Goal: Task Accomplishment & Management: Use online tool/utility

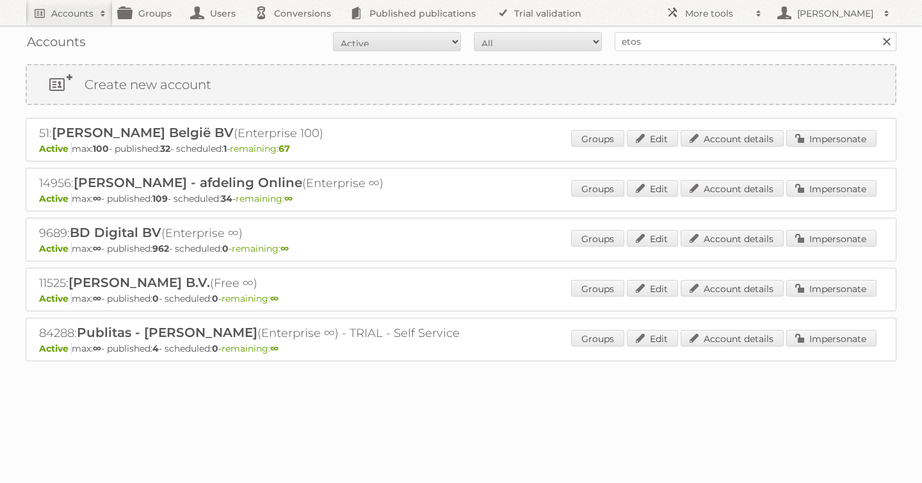
type input "etos"
click at [877, 32] on input "Search" at bounding box center [886, 41] width 19 height 19
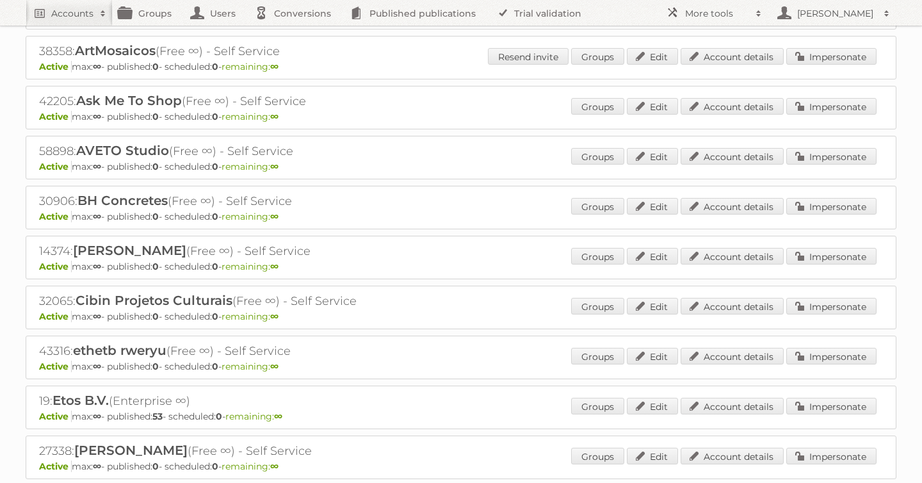
scroll to position [143, 0]
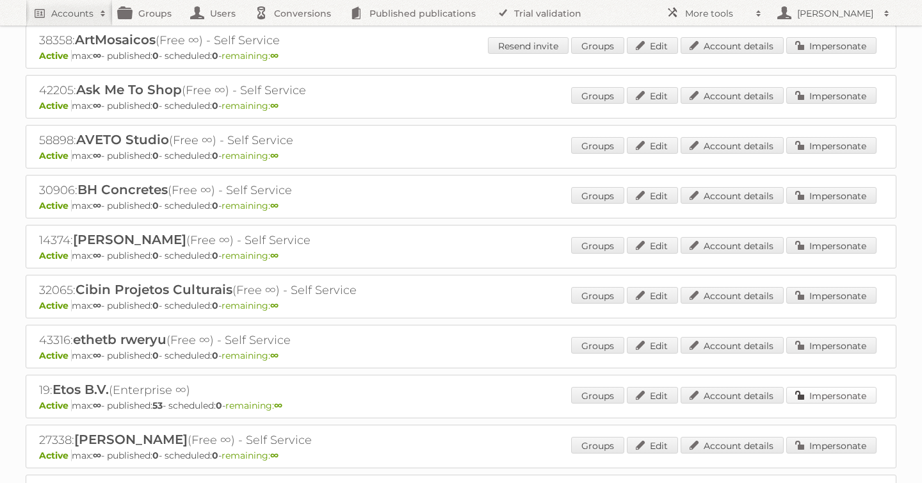
click at [841, 394] on link "Impersonate" at bounding box center [831, 395] width 90 height 17
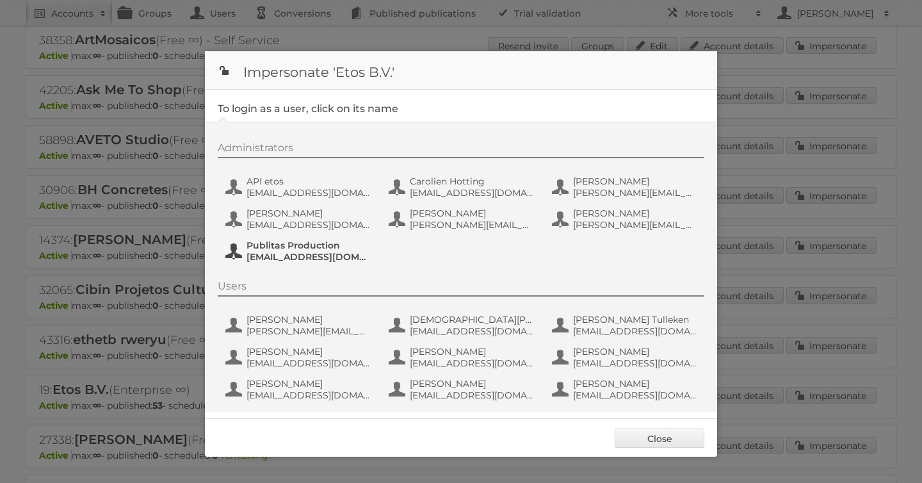
click at [283, 253] on span "[EMAIL_ADDRESS][DOMAIN_NAME]" at bounding box center [309, 257] width 124 height 12
